Goal: Information Seeking & Learning: Find specific page/section

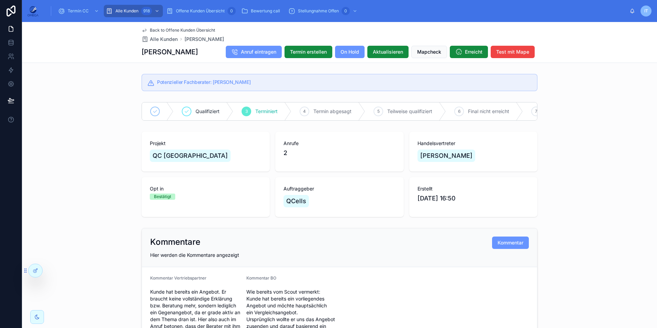
scroll to position [756, 0]
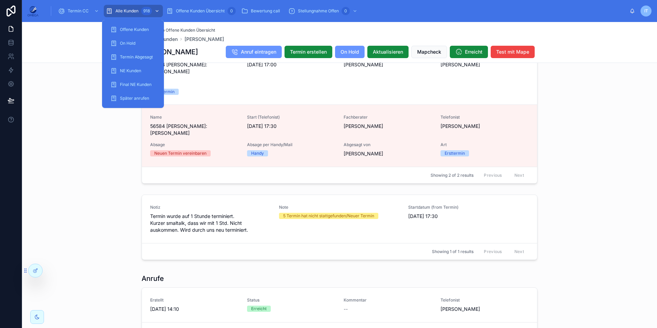
click at [137, 7] on div "Alle Kunden 918" at bounding box center [133, 10] width 55 height 11
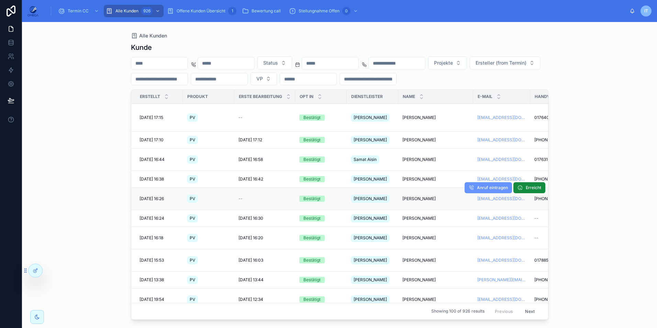
click at [423, 196] on span "[PERSON_NAME]" at bounding box center [418, 198] width 33 height 5
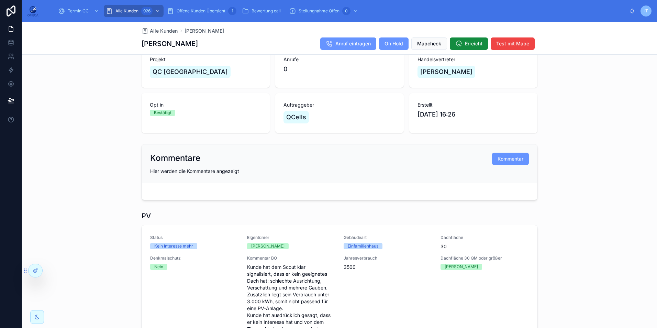
scroll to position [103, 0]
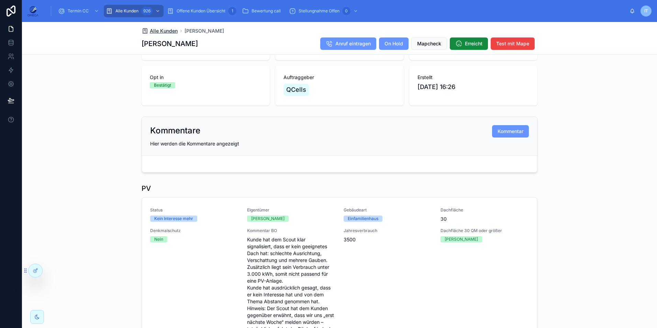
click at [161, 33] on span "Alle Kunden" at bounding box center [164, 30] width 28 height 7
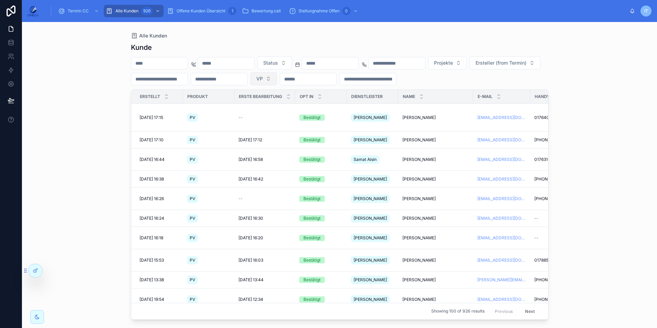
click at [277, 77] on button "VP" at bounding box center [264, 78] width 26 height 13
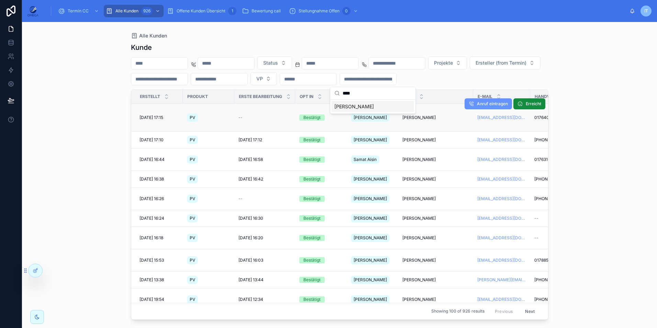
type input "****"
click at [363, 105] on div "[PERSON_NAME]" at bounding box center [373, 106] width 82 height 11
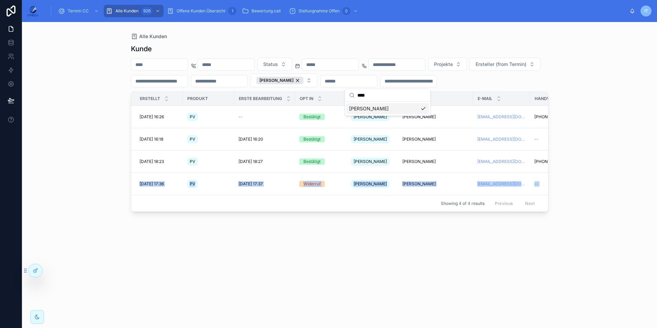
click at [601, 174] on div "Alle Kunden Kunde Status Projekte Ersteller (from Termin) [PERSON_NAME] Erstell…" at bounding box center [339, 175] width 635 height 306
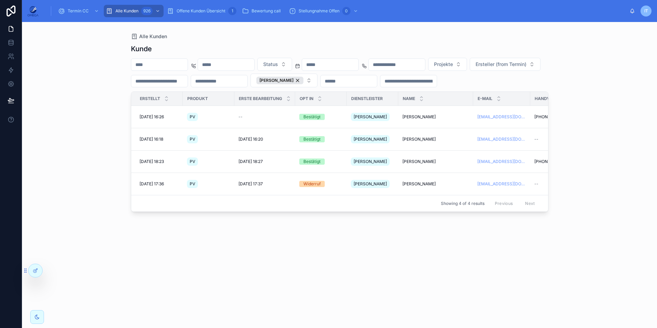
click at [397, 255] on div "Kunde Status Projekte Ersteller (from Termin) [PERSON_NAME] Erstellt Produkt Er…" at bounding box center [340, 180] width 418 height 280
click at [303, 81] on div "[PERSON_NAME]" at bounding box center [279, 81] width 47 height 8
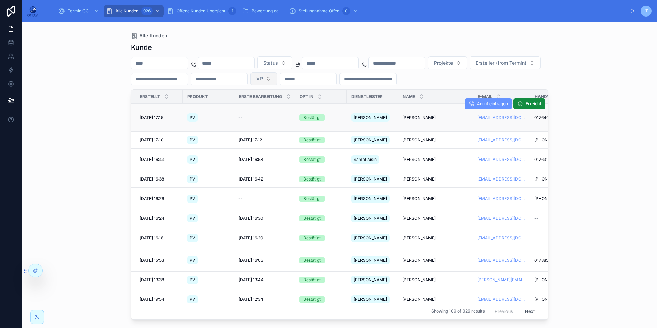
click at [408, 117] on span "[PERSON_NAME]" at bounding box center [418, 117] width 33 height 5
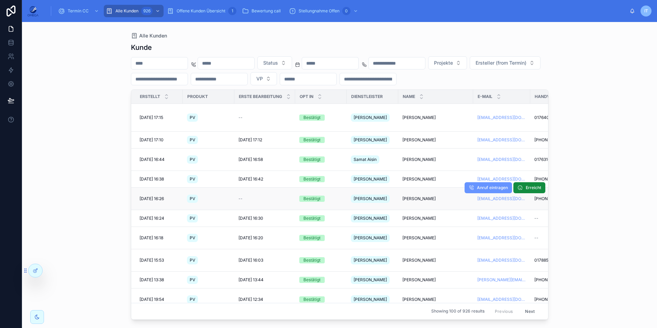
drag, startPoint x: 399, startPoint y: 185, endPoint x: 434, endPoint y: 186, distance: 35.1
click at [434, 188] on td "[PERSON_NAME] [PERSON_NAME]" at bounding box center [435, 199] width 75 height 22
copy span "[PERSON_NAME]"
click at [419, 37] on div "Alle Kunden" at bounding box center [340, 35] width 418 height 5
click at [396, 79] on input "text" at bounding box center [368, 79] width 56 height 10
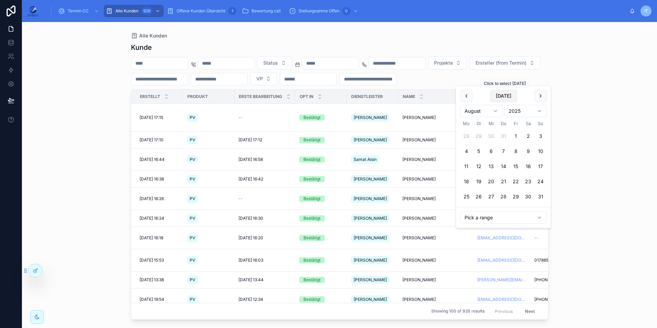
click at [500, 93] on button "[DATE]" at bounding box center [503, 96] width 27 height 12
type input "**********"
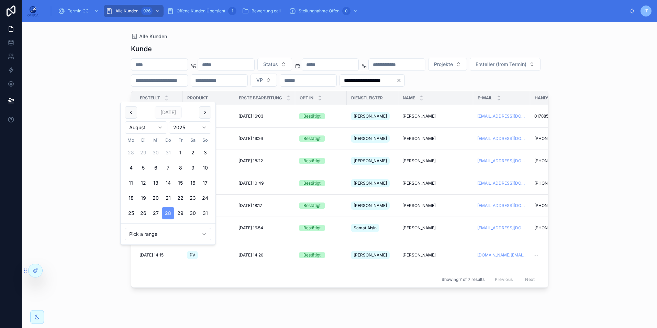
click at [583, 111] on div "**********" at bounding box center [339, 175] width 635 height 306
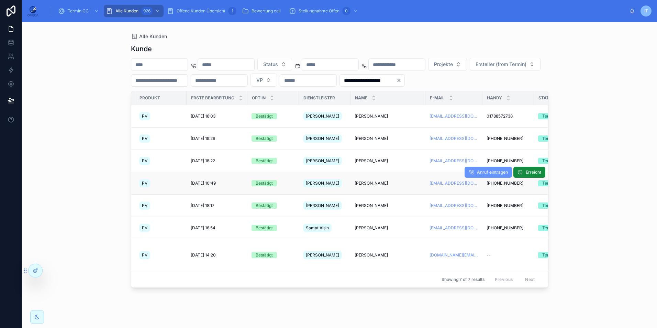
scroll to position [0, 56]
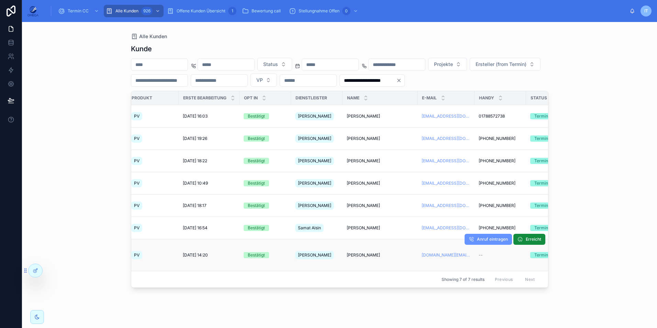
click at [352, 252] on span "[PERSON_NAME]" at bounding box center [363, 254] width 33 height 5
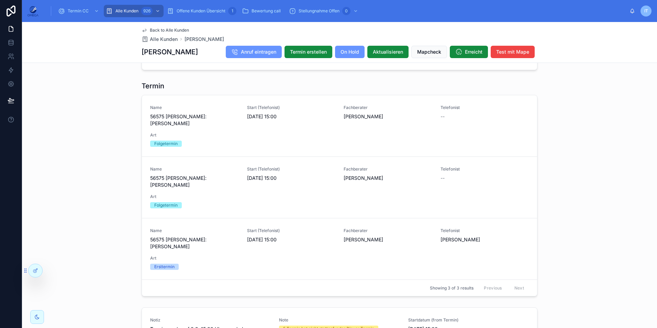
scroll to position [710, 0]
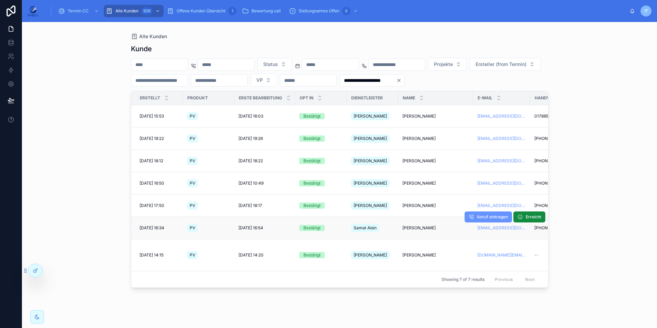
click at [419, 225] on span "[PERSON_NAME]" at bounding box center [418, 227] width 33 height 5
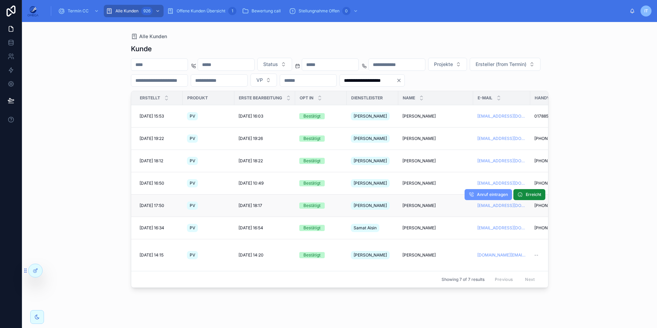
click at [416, 203] on span "[PERSON_NAME]" at bounding box center [418, 205] width 33 height 5
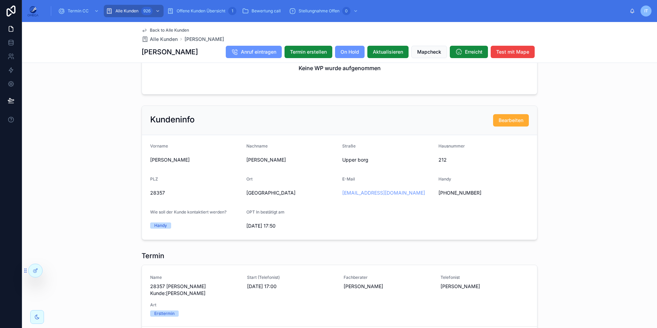
scroll to position [624, 0]
